Goal: Task Accomplishment & Management: Manage account settings

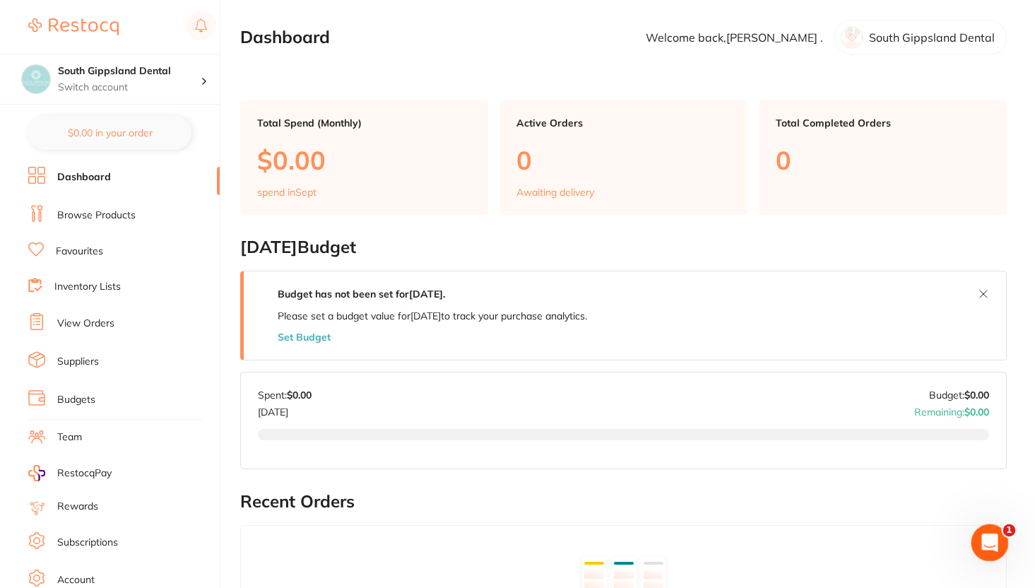
click at [992, 550] on div "Open Intercom Messenger" at bounding box center [988, 540] width 47 height 47
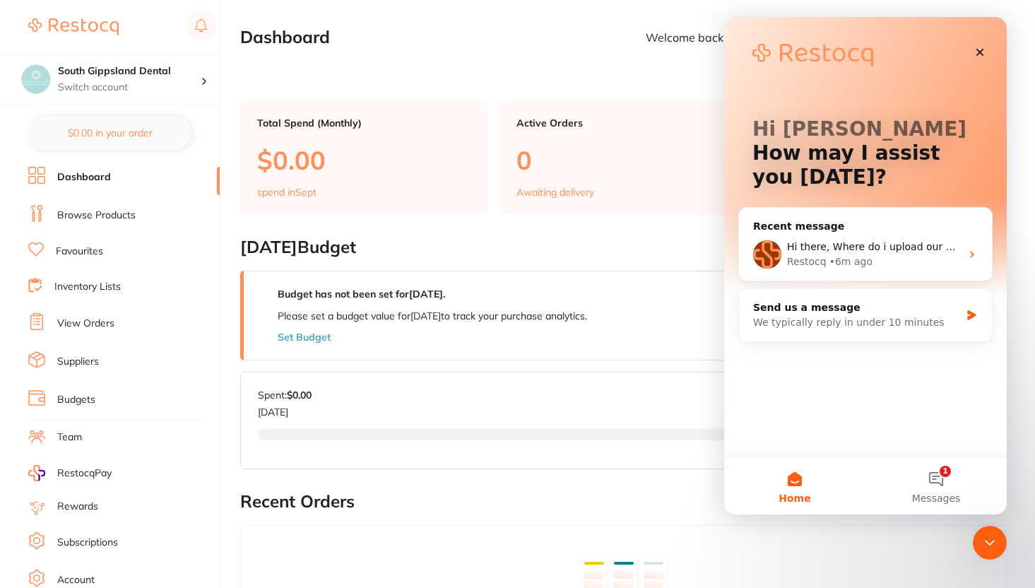
click at [68, 393] on link "Budgets" at bounding box center [76, 400] width 38 height 14
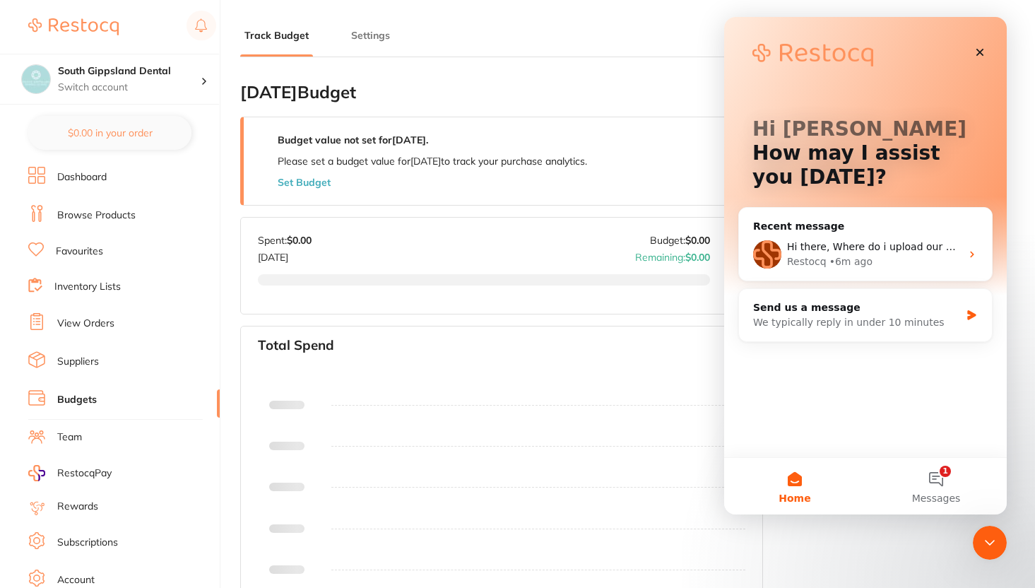
type input "0.0"
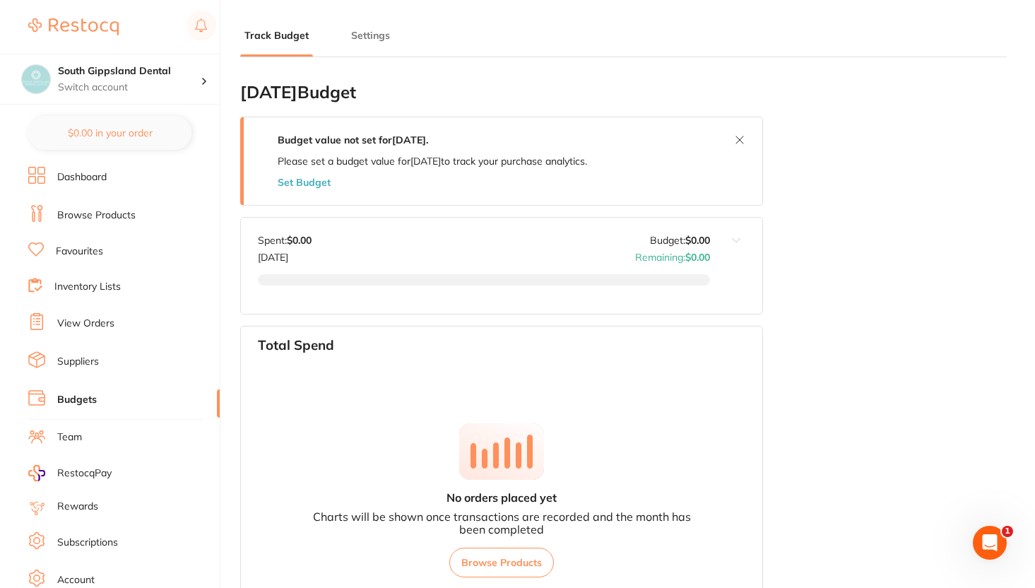
click at [108, 181] on li "Dashboard" at bounding box center [124, 177] width 192 height 21
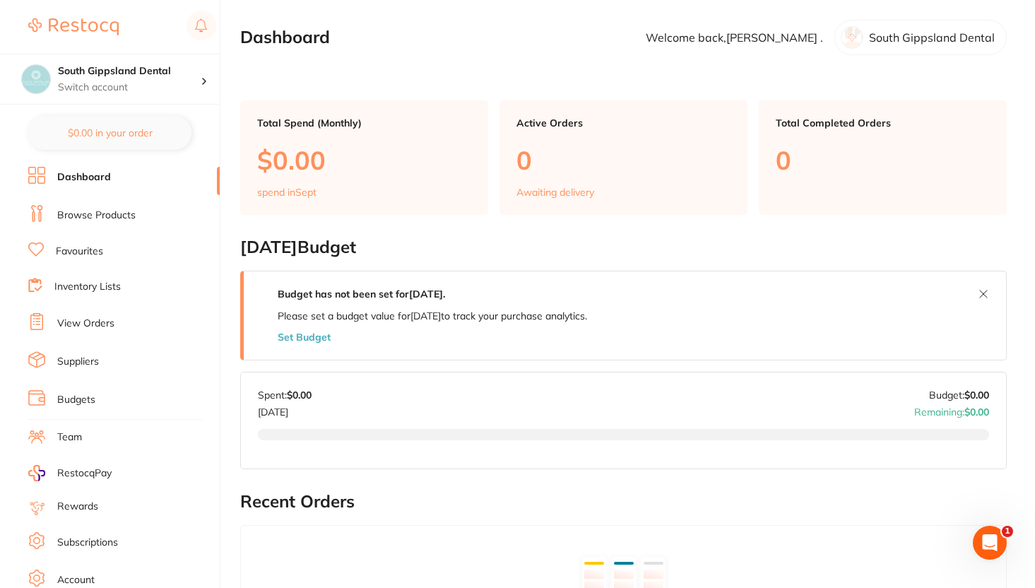
click at [109, 389] on li "Budgets" at bounding box center [124, 399] width 192 height 21
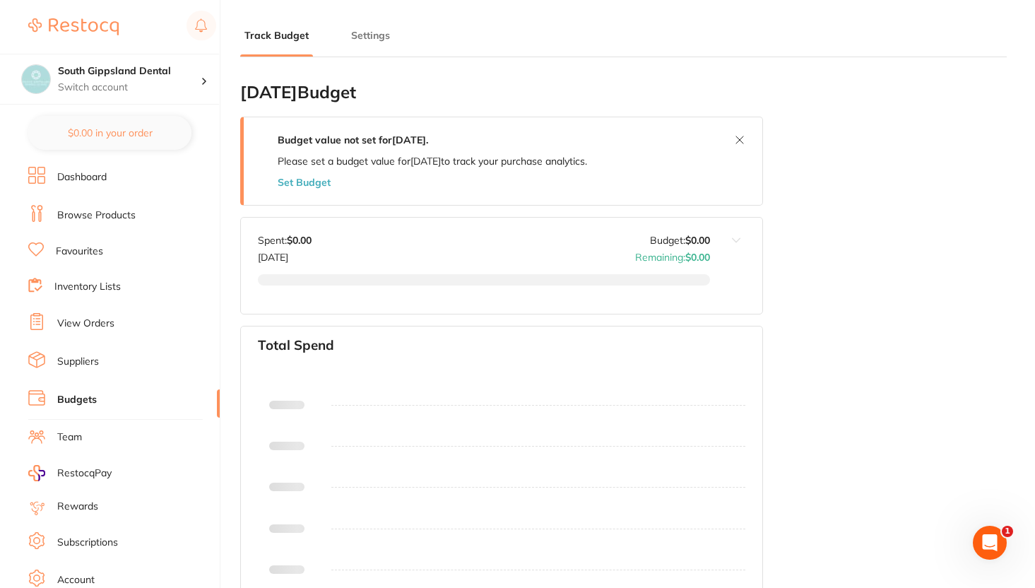
type input "0.0"
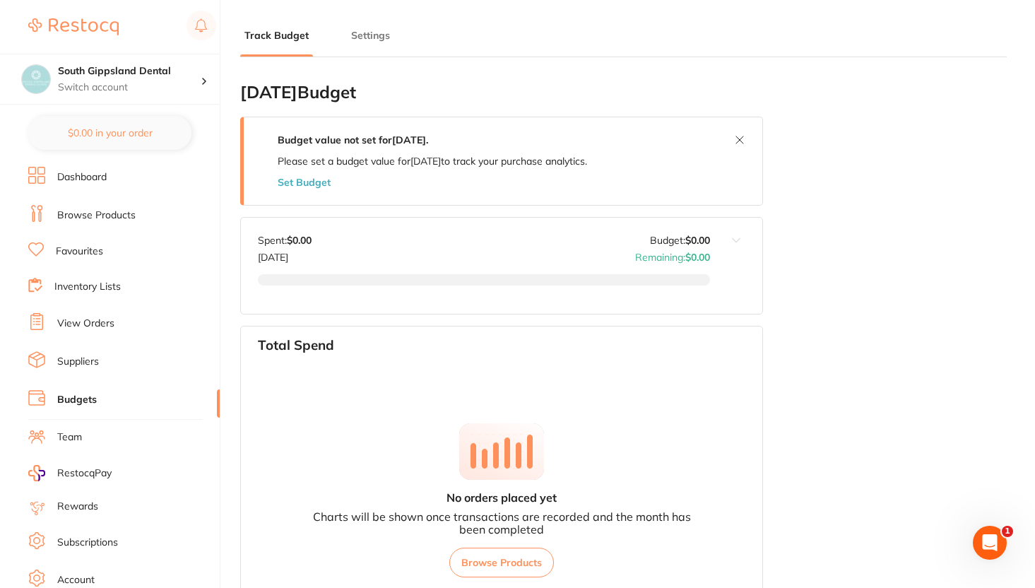
click at [377, 54] on li "Settings" at bounding box center [370, 42] width 47 height 28
click at [377, 37] on button "Settings" at bounding box center [370, 35] width 47 height 13
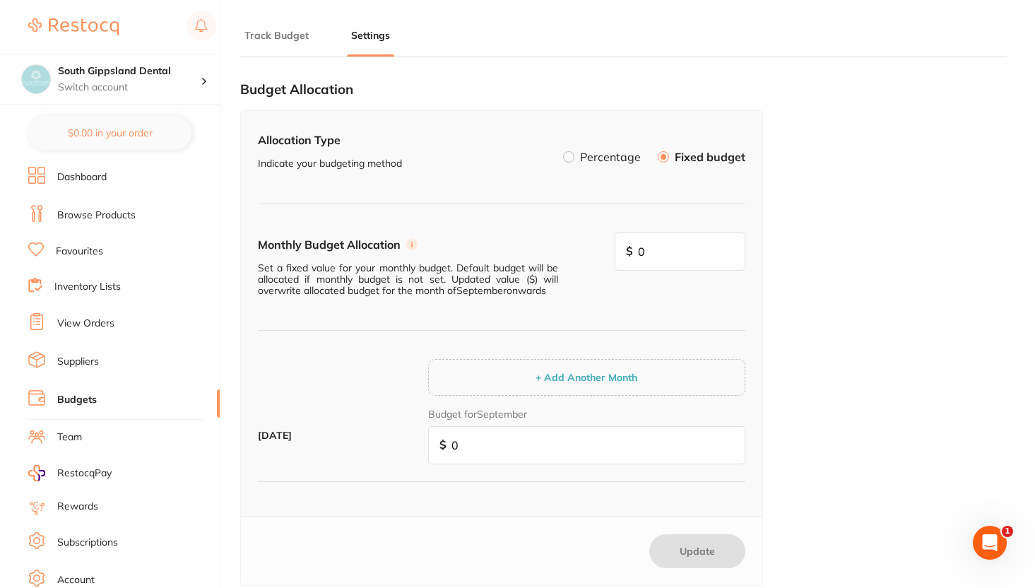
click at [271, 48] on li "Track Budget" at bounding box center [276, 42] width 73 height 28
click at [271, 45] on li "Track Budget" at bounding box center [276, 42] width 73 height 28
click at [274, 37] on button "Track Budget" at bounding box center [276, 35] width 73 height 13
